Goal: Find specific page/section: Find specific page/section

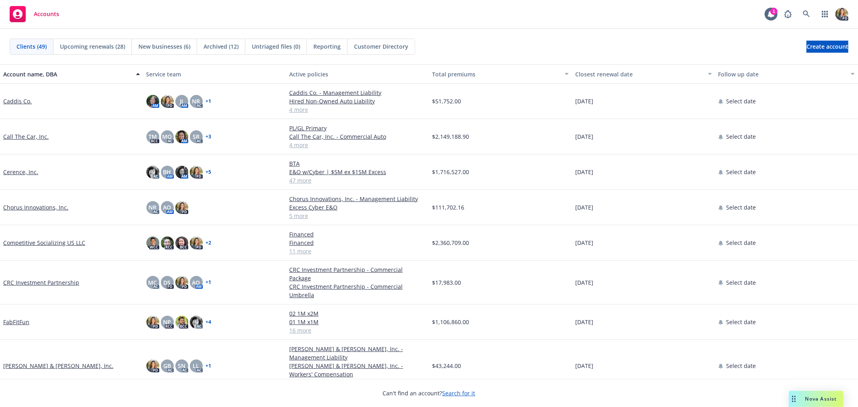
click at [16, 318] on link "FabFitFun" at bounding box center [16, 322] width 26 height 8
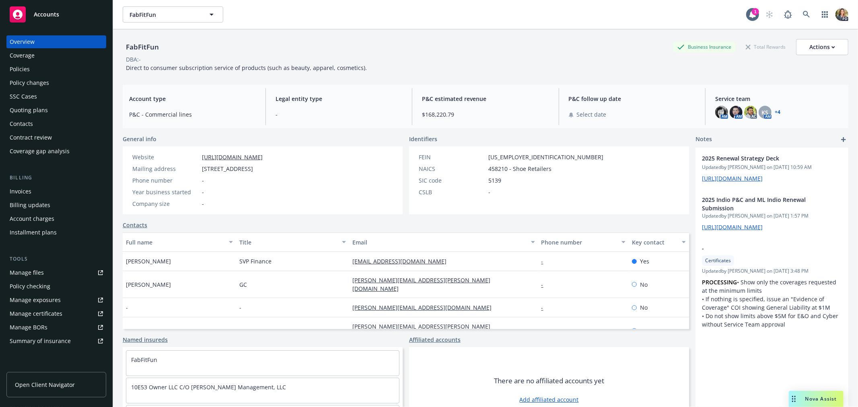
click at [50, 71] on div "Policies" at bounding box center [56, 69] width 93 height 13
